Goal: Task Accomplishment & Management: Manage account settings

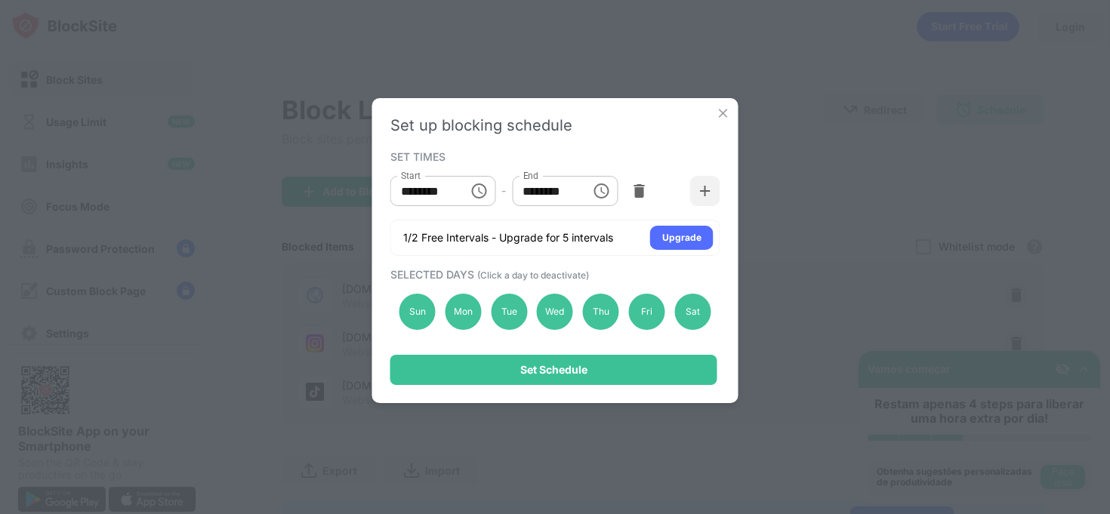
click at [482, 180] on button "Choose time, selected time is 3:30 PM" at bounding box center [479, 191] width 30 height 30
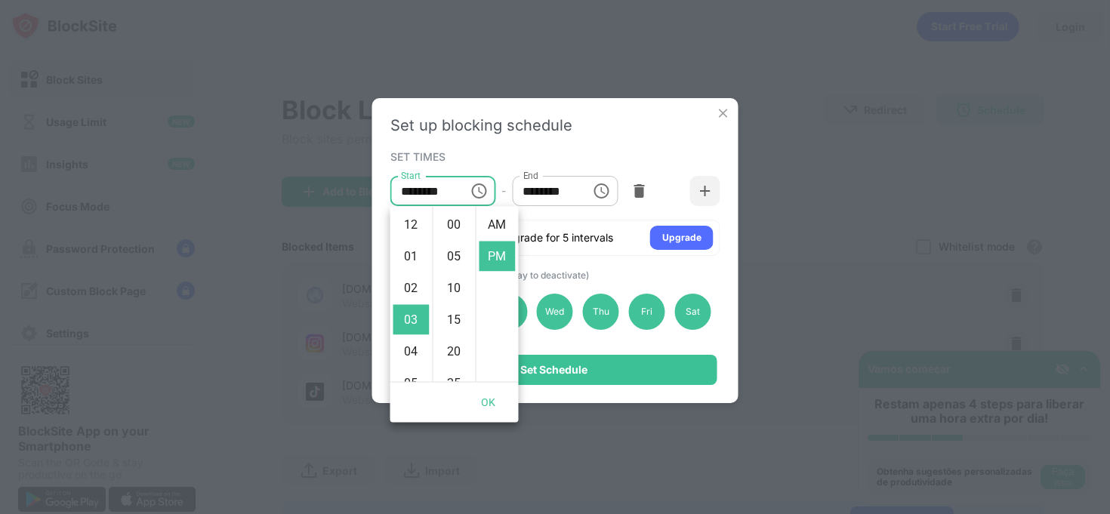
scroll to position [32, 0]
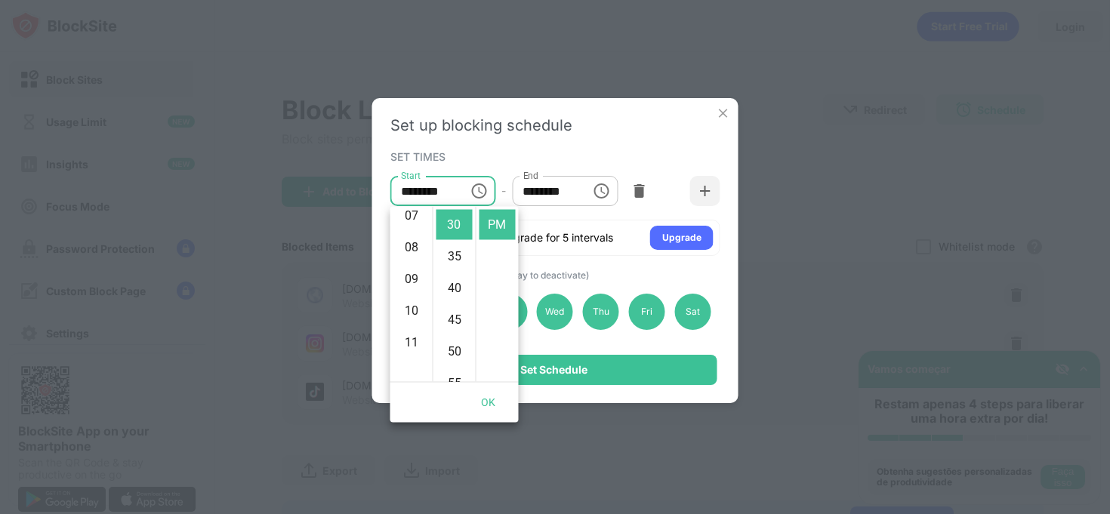
drag, startPoint x: 415, startPoint y: 308, endPoint x: 430, endPoint y: 289, distance: 24.2
click at [415, 308] on li "10" at bounding box center [411, 312] width 36 height 30
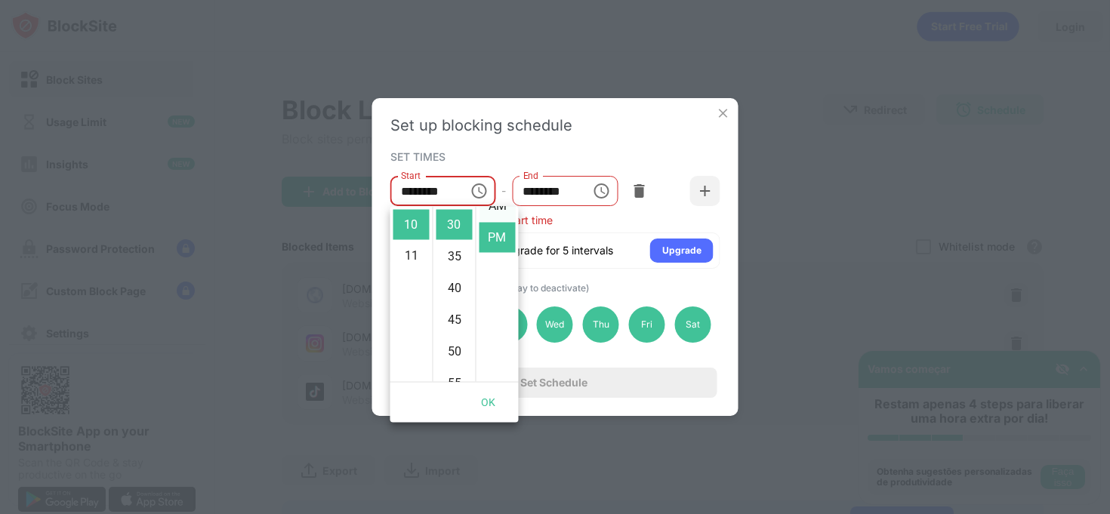
scroll to position [0, 0]
click at [503, 215] on li "AM" at bounding box center [497, 225] width 36 height 30
type input "********"
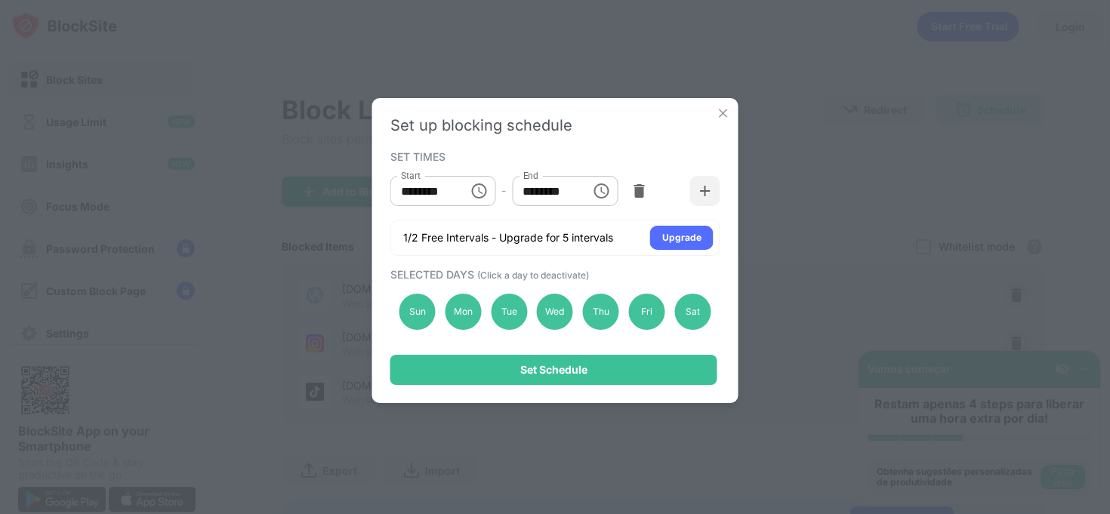
click at [611, 190] on button "Choose time, selected time is 5:30 PM" at bounding box center [601, 191] width 30 height 30
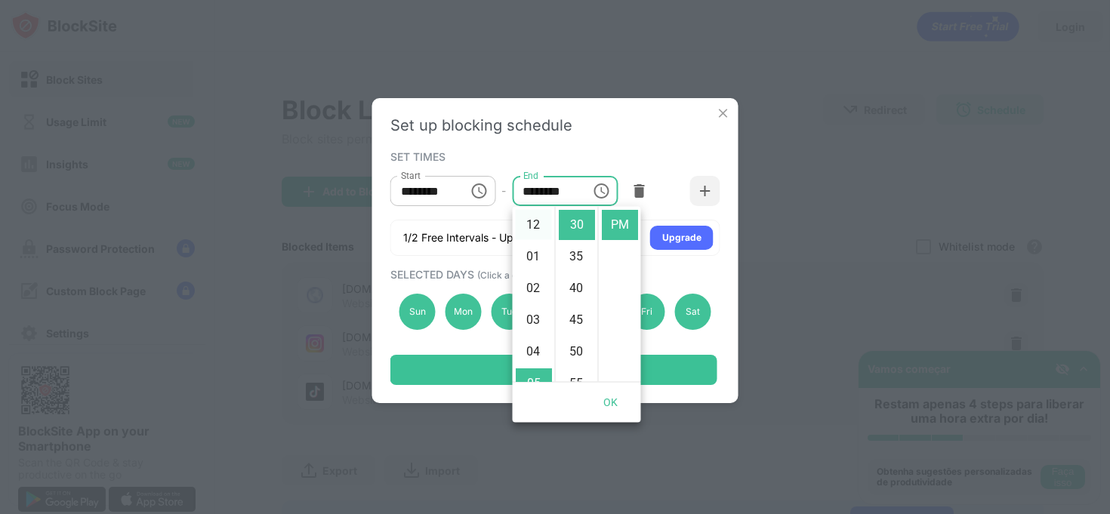
click at [532, 226] on li "12" at bounding box center [534, 225] width 36 height 30
type input "********"
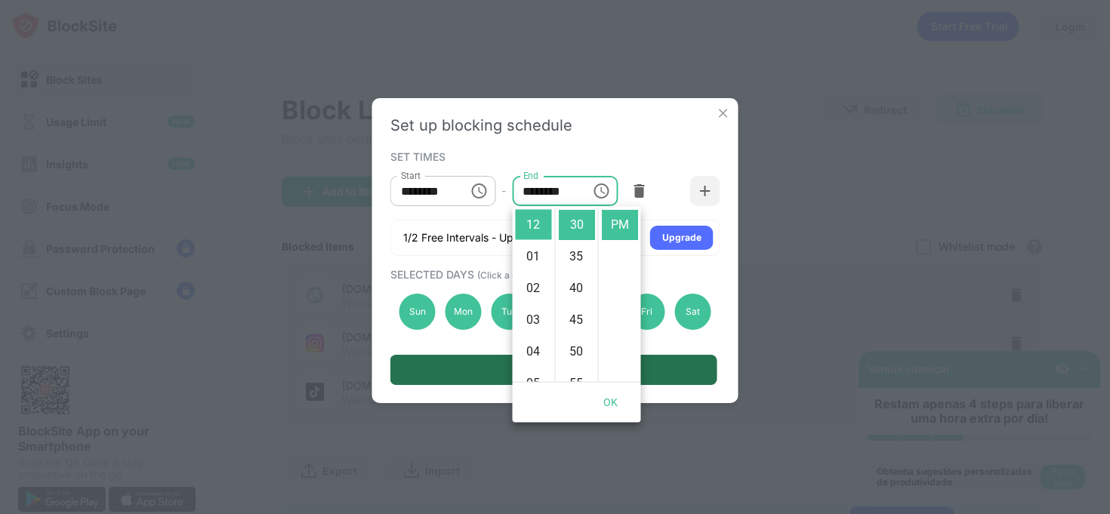
click at [693, 364] on div "Set Schedule" at bounding box center [553, 370] width 327 height 30
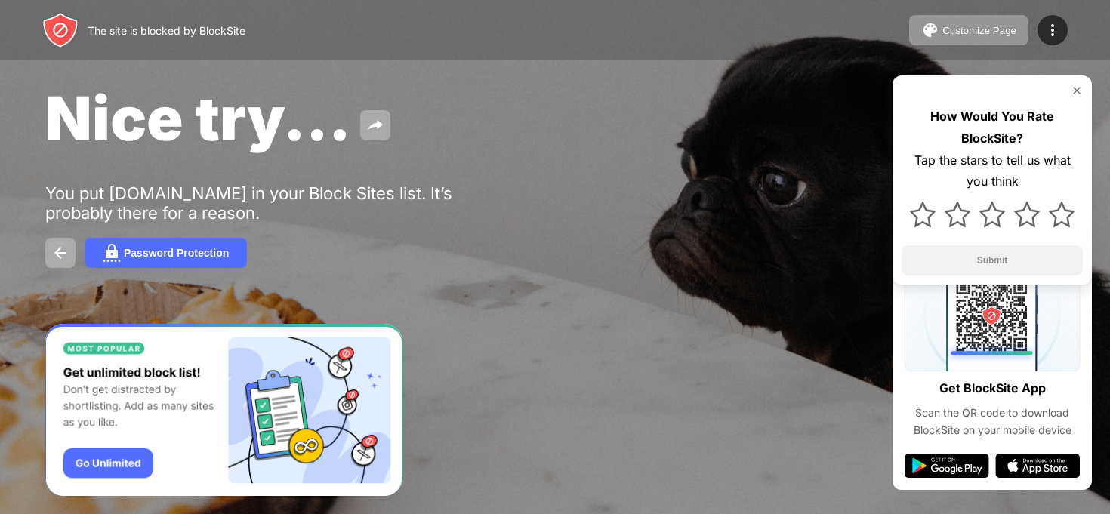
click at [1081, 91] on img at bounding box center [1077, 91] width 12 height 12
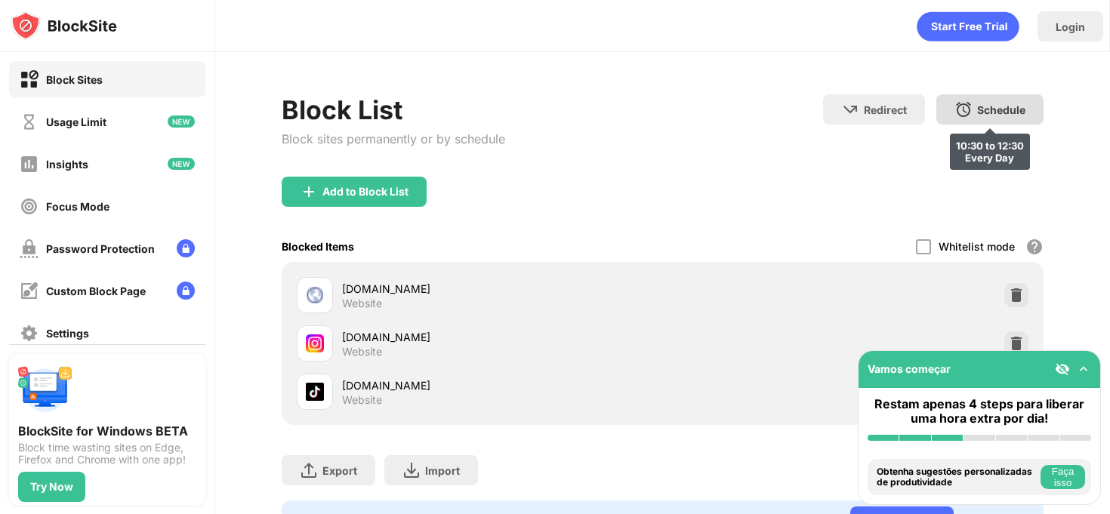
click at [1007, 113] on div "Schedule" at bounding box center [1001, 109] width 48 height 13
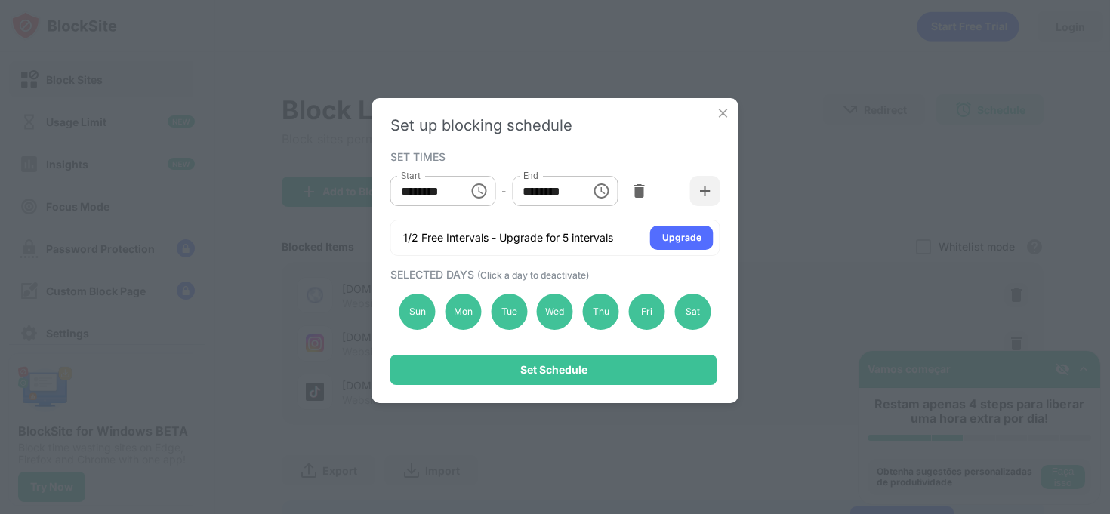
click at [475, 192] on icon "Choose time, selected time is 10:30 AM" at bounding box center [479, 191] width 18 height 18
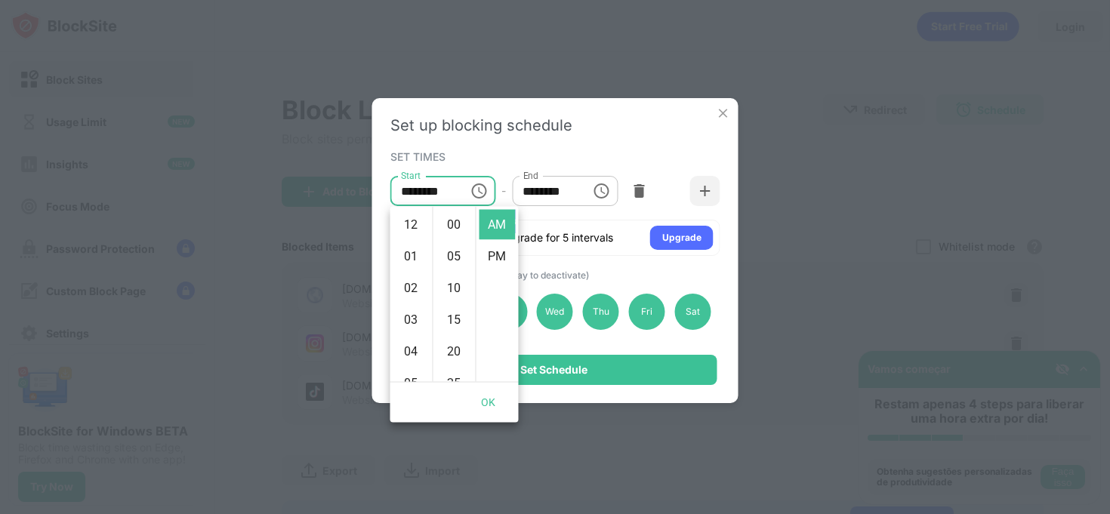
scroll to position [190, 0]
drag, startPoint x: 457, startPoint y: 315, endPoint x: 460, endPoint y: 305, distance: 10.3
click at [457, 314] on li "45" at bounding box center [454, 320] width 36 height 30
type input "********"
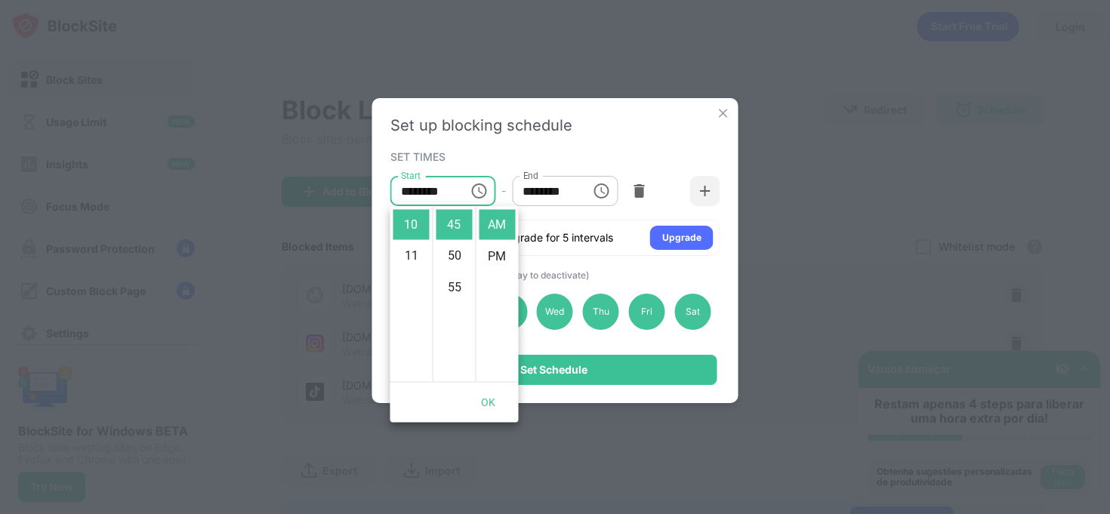
click at [589, 199] on button "Choose time, selected time is 12:30 PM" at bounding box center [601, 191] width 30 height 30
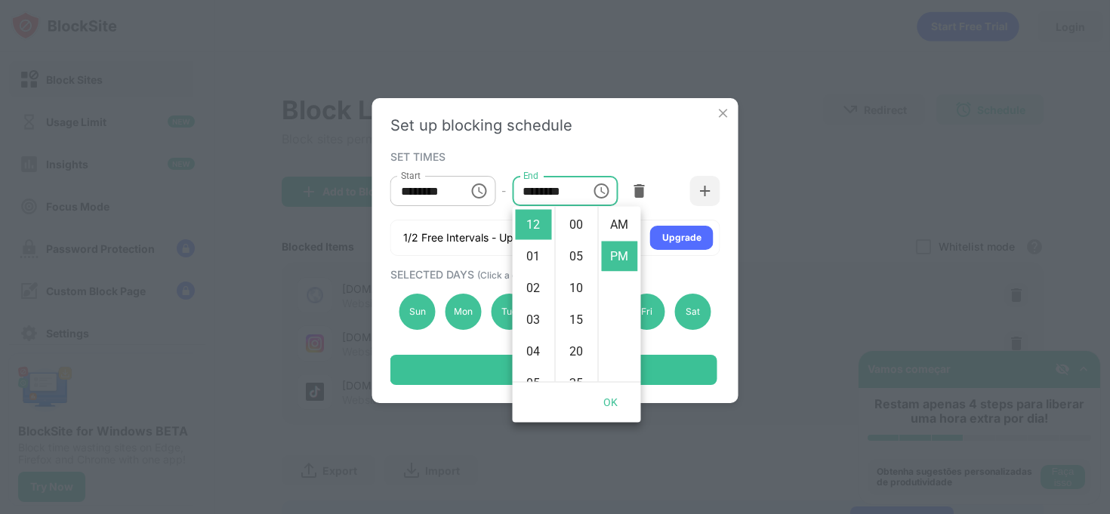
scroll to position [32, 0]
click at [582, 317] on li "45" at bounding box center [577, 320] width 36 height 30
type input "********"
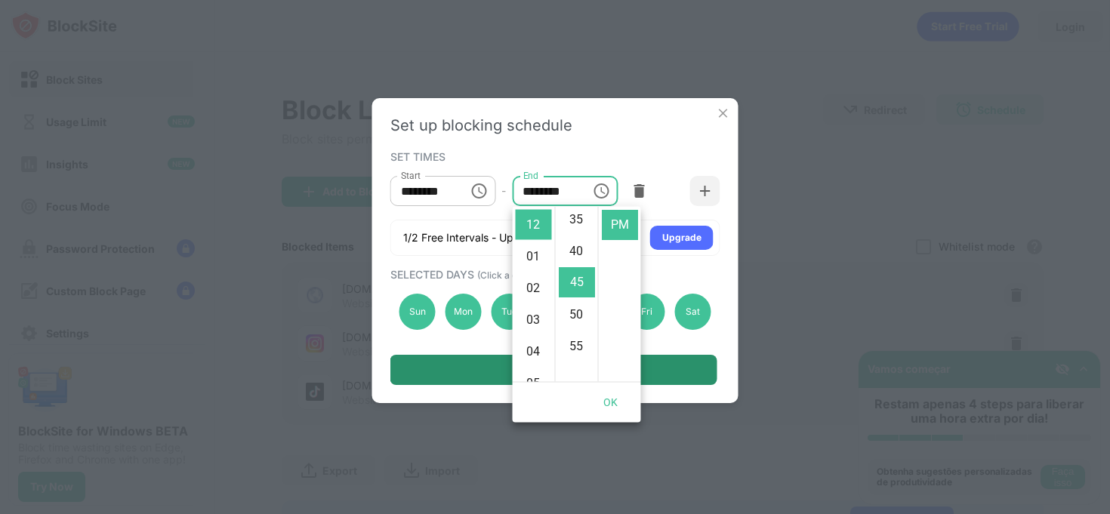
scroll to position [282, 0]
drag, startPoint x: 692, startPoint y: 379, endPoint x: 692, endPoint y: 361, distance: 18.1
click at [692, 379] on div "Set Schedule" at bounding box center [553, 370] width 327 height 30
